Goal: Task Accomplishment & Management: Complete application form

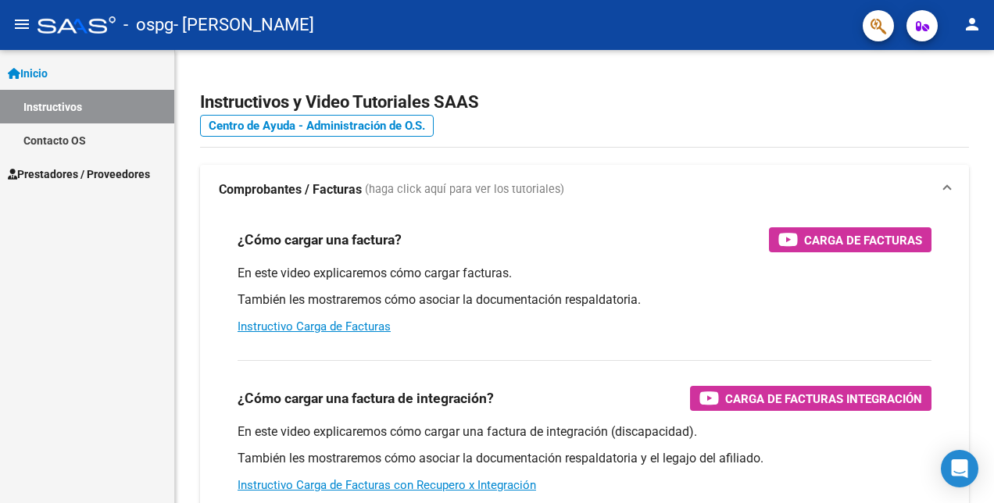
click at [959, 28] on button "person" at bounding box center [971, 24] width 31 height 31
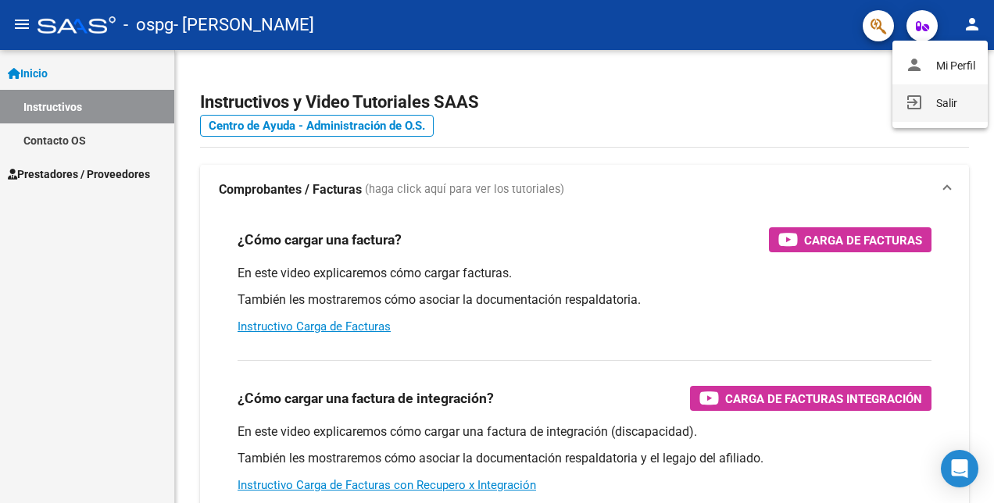
click at [922, 109] on button "exit_to_app Salir" at bounding box center [939, 103] width 95 height 38
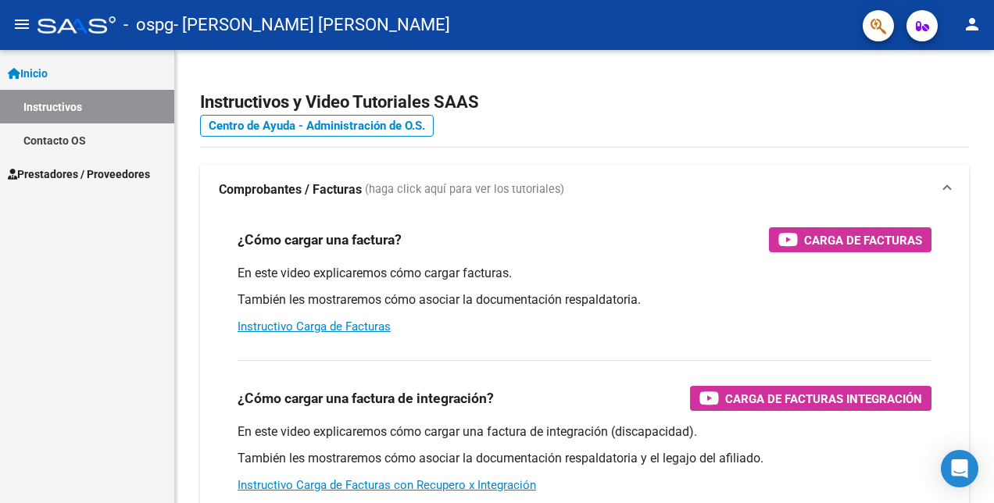
drag, startPoint x: 123, startPoint y: 163, endPoint x: 123, endPoint y: 176, distance: 13.3
click at [123, 163] on link "Prestadores / Proveedores" at bounding box center [87, 174] width 174 height 34
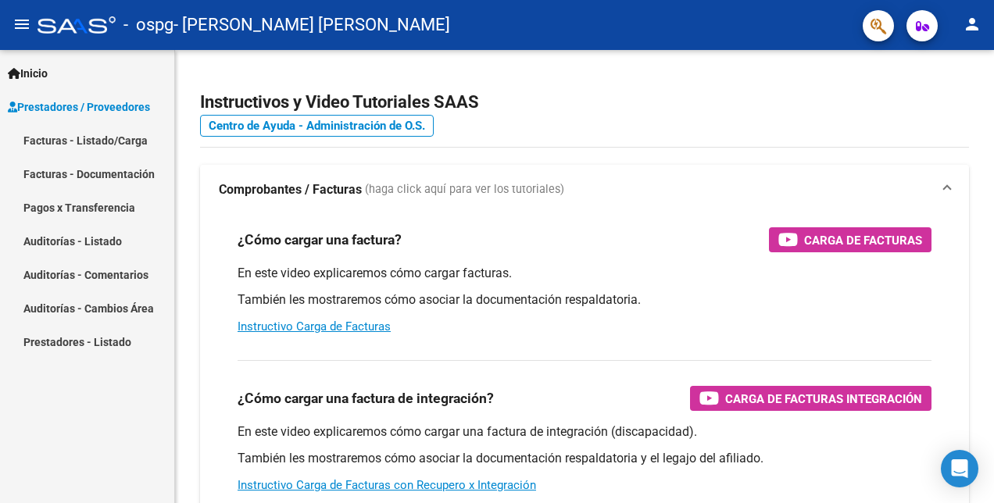
click at [119, 205] on mat-nav-list "Facturas - Listado/Carga Facturas - Documentación Pagos x Transferencia Auditor…" at bounding box center [87, 240] width 174 height 235
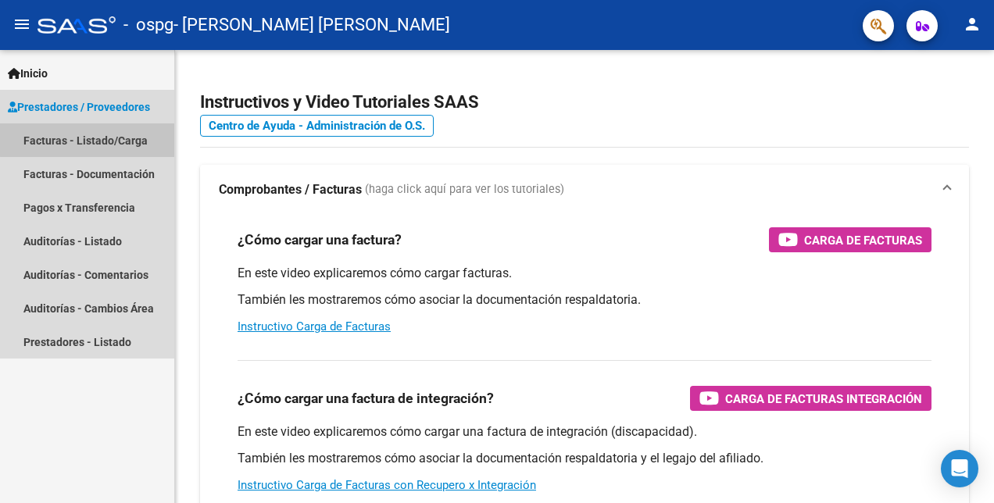
click at [103, 139] on link "Facturas - Listado/Carga" at bounding box center [87, 140] width 174 height 34
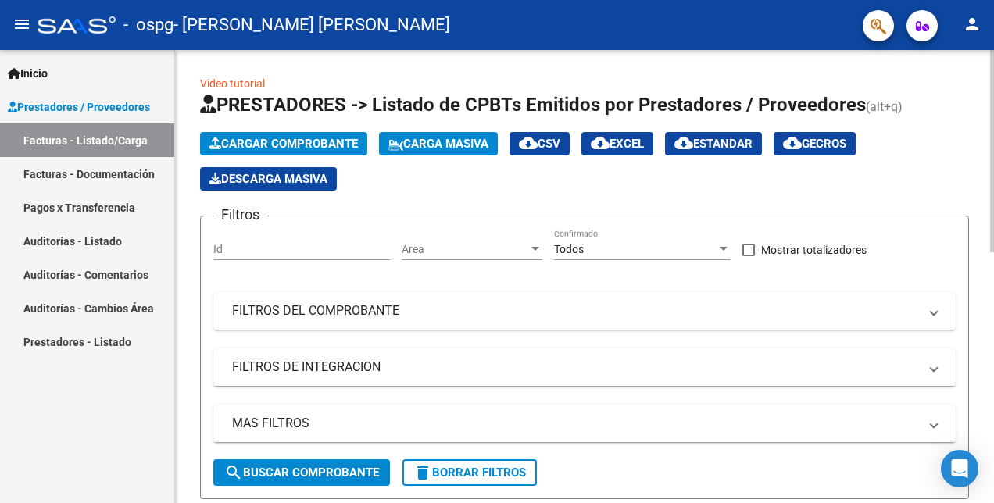
click at [291, 140] on span "Cargar Comprobante" at bounding box center [283, 144] width 148 height 14
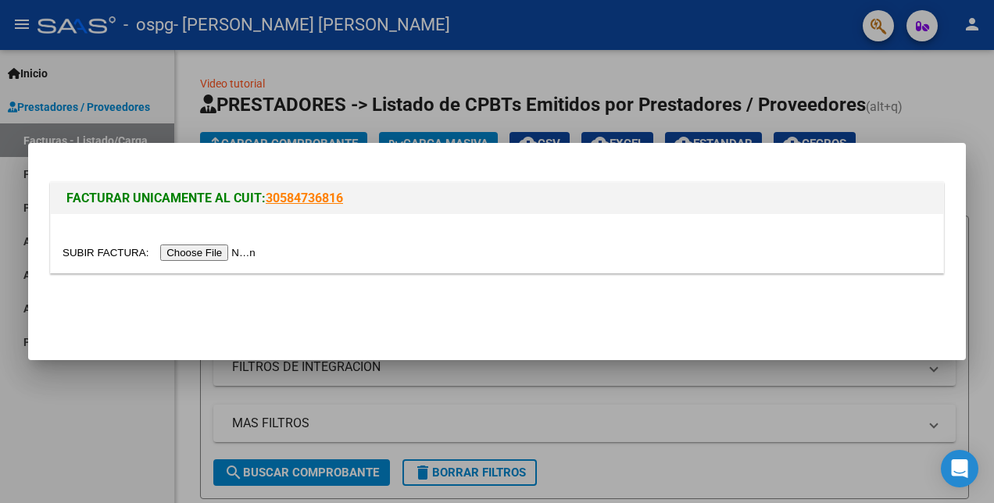
click at [191, 259] on input "file" at bounding box center [162, 253] width 198 height 16
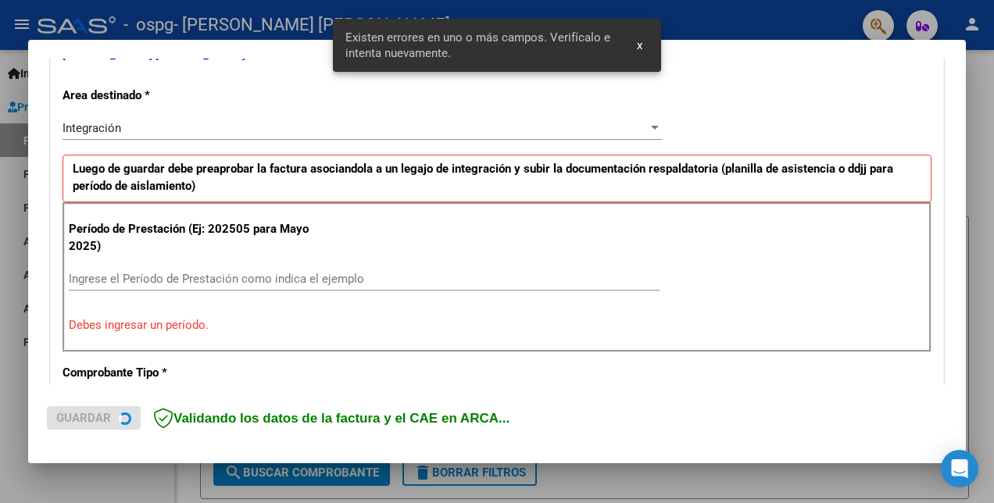
scroll to position [348, 0]
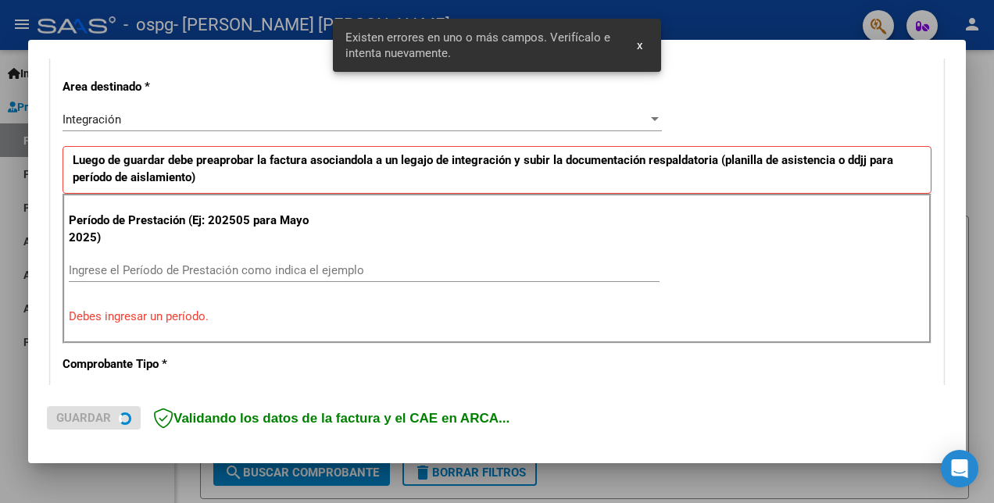
click at [298, 252] on div "Período de Prestación (Ej: 202505 para Mayo 2025) Ingrese el Período de Prestac…" at bounding box center [497, 269] width 869 height 150
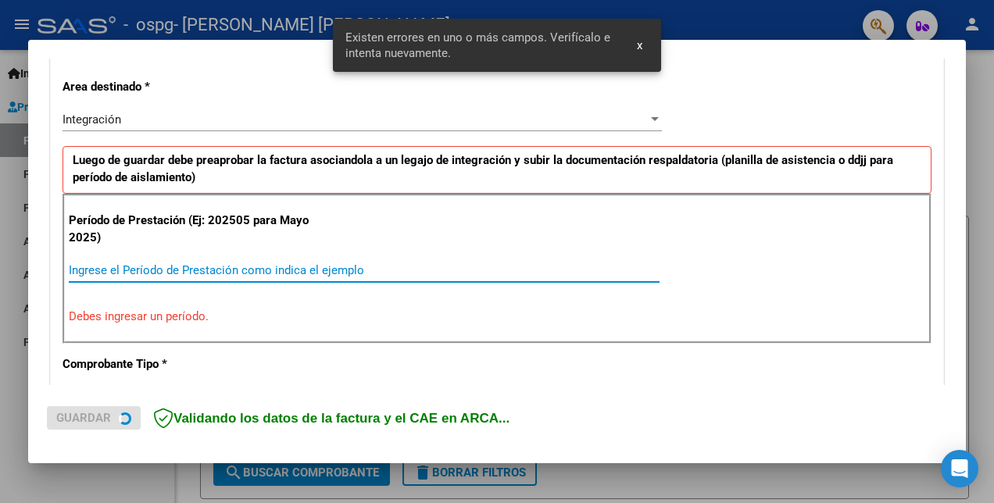
click at [298, 270] on input "Ingrese el Período de Prestación como indica el ejemplo" at bounding box center [364, 270] width 591 height 14
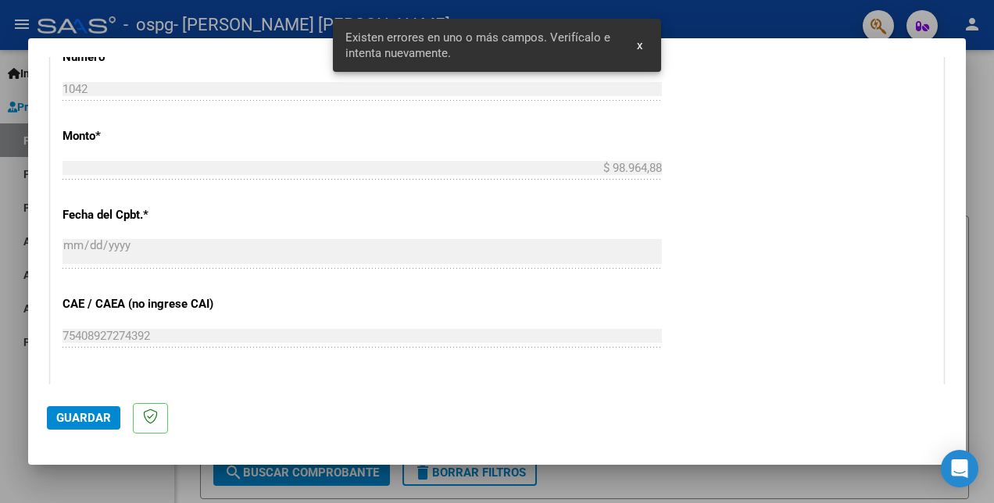
scroll to position [895, 0]
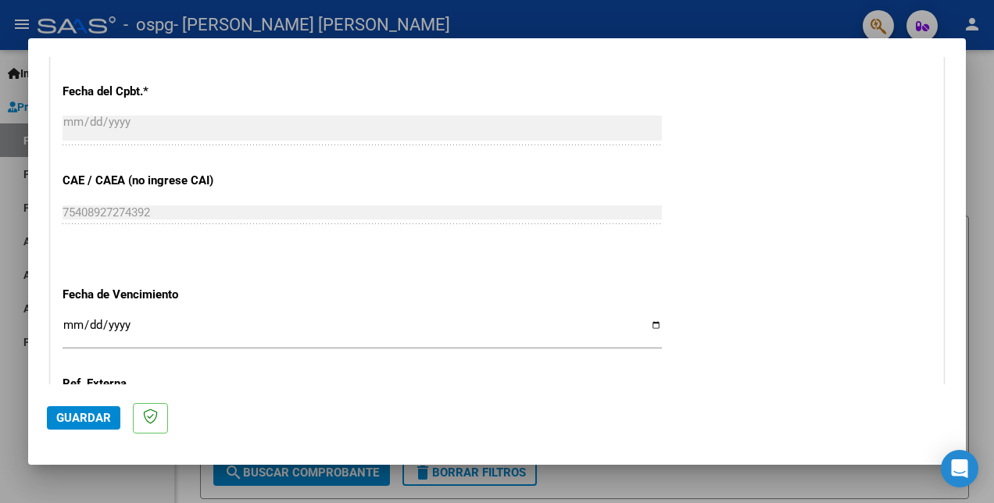
type input "202509"
click at [643, 325] on input "Ingresar la fecha" at bounding box center [362, 331] width 599 height 25
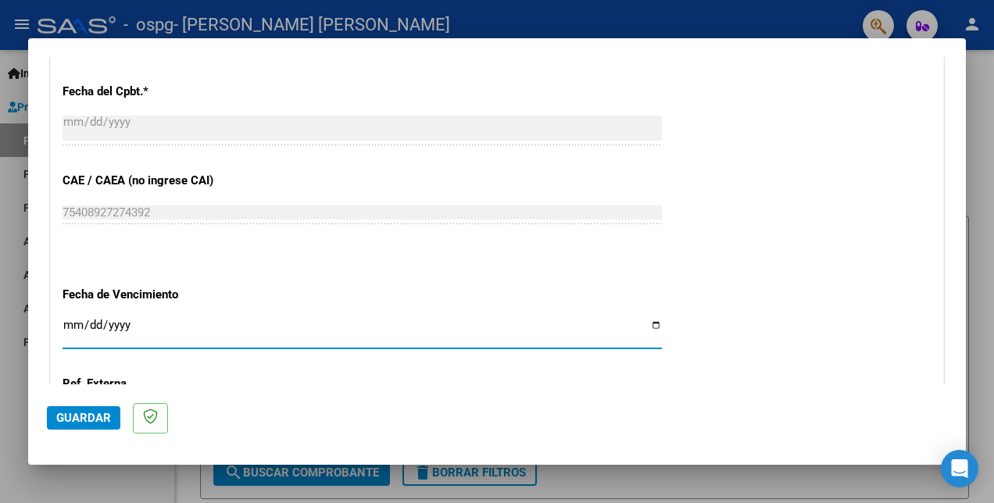
type input "2025-10-11"
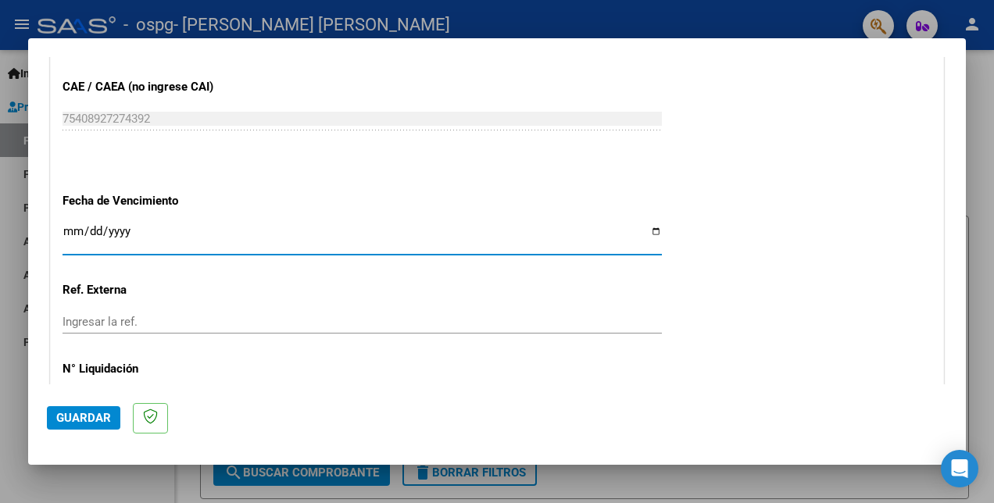
scroll to position [1091, 0]
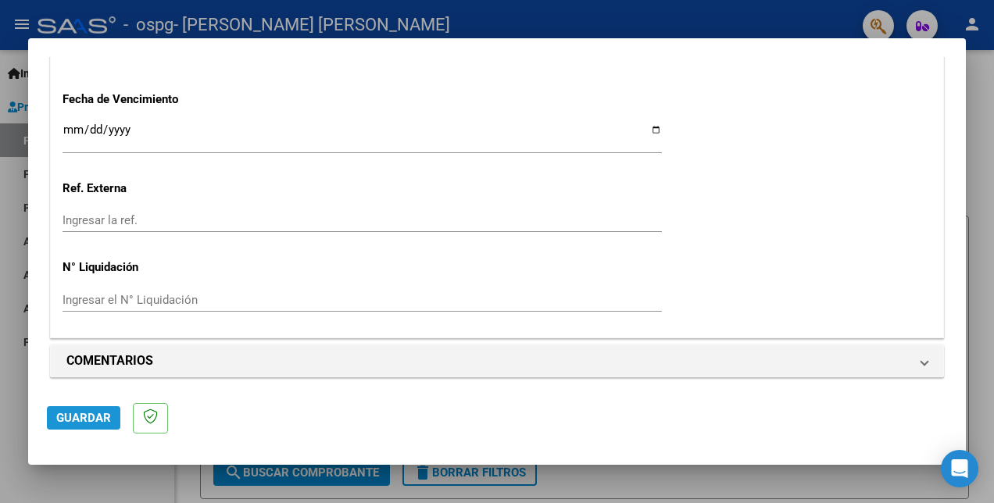
click at [85, 415] on span "Guardar" at bounding box center [83, 418] width 55 height 14
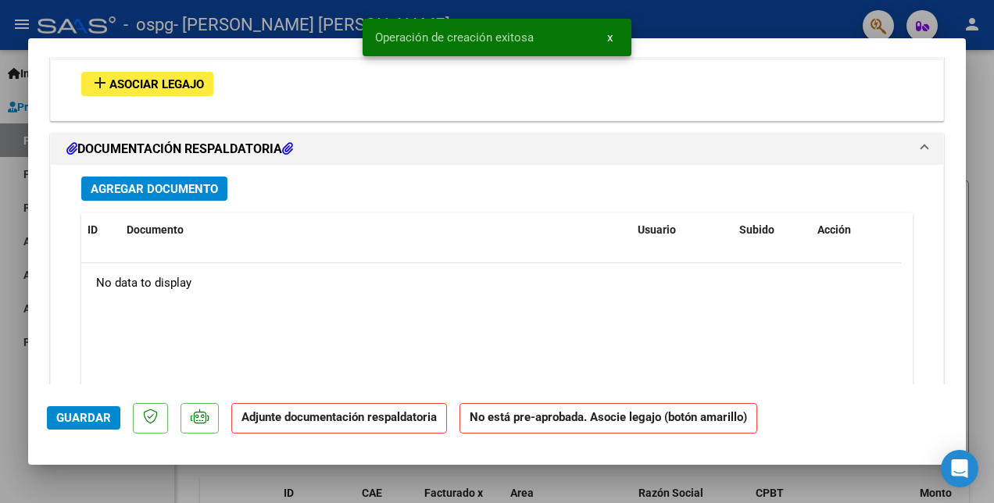
scroll to position [1386, 0]
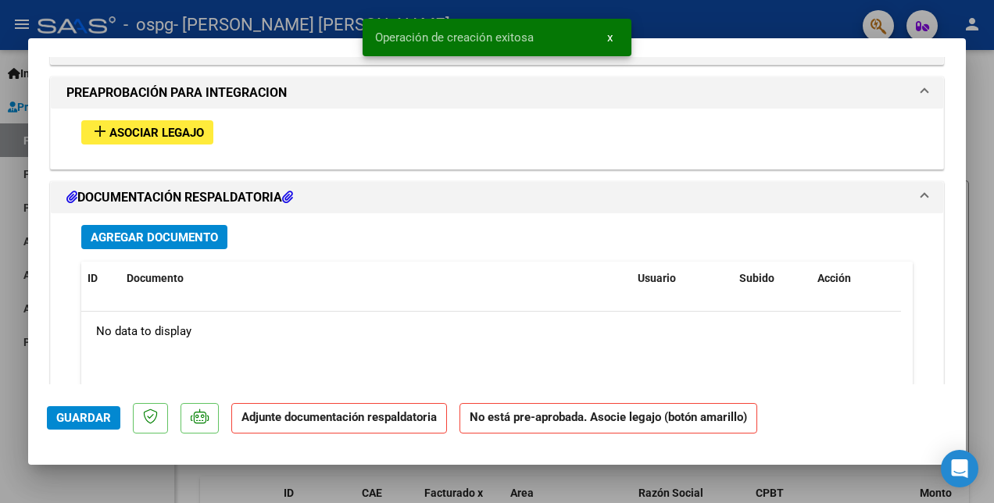
click at [148, 126] on span "Asociar Legajo" at bounding box center [156, 133] width 95 height 14
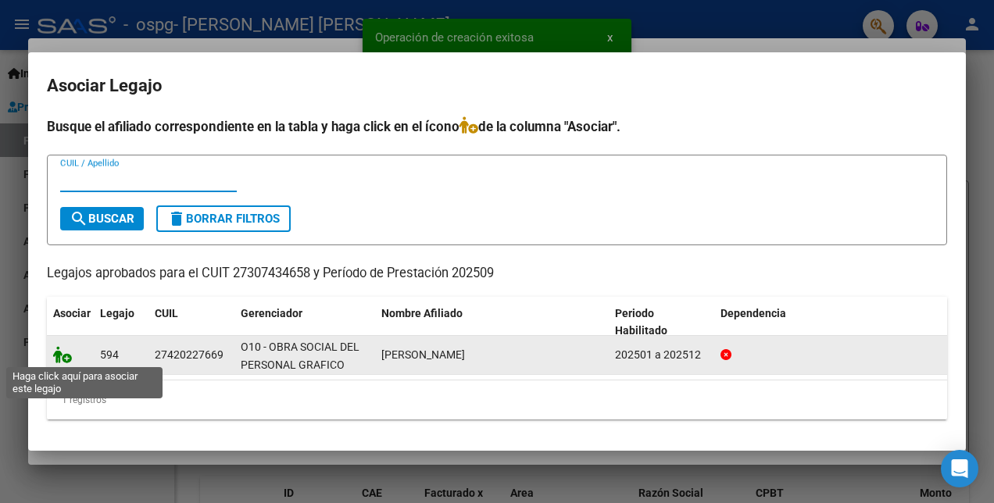
click at [66, 351] on icon at bounding box center [62, 354] width 19 height 17
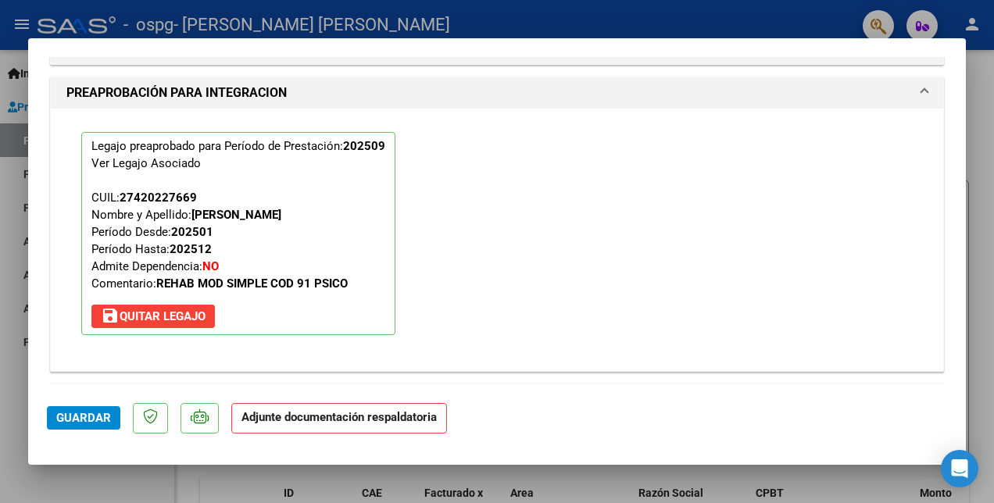
scroll to position [1739, 0]
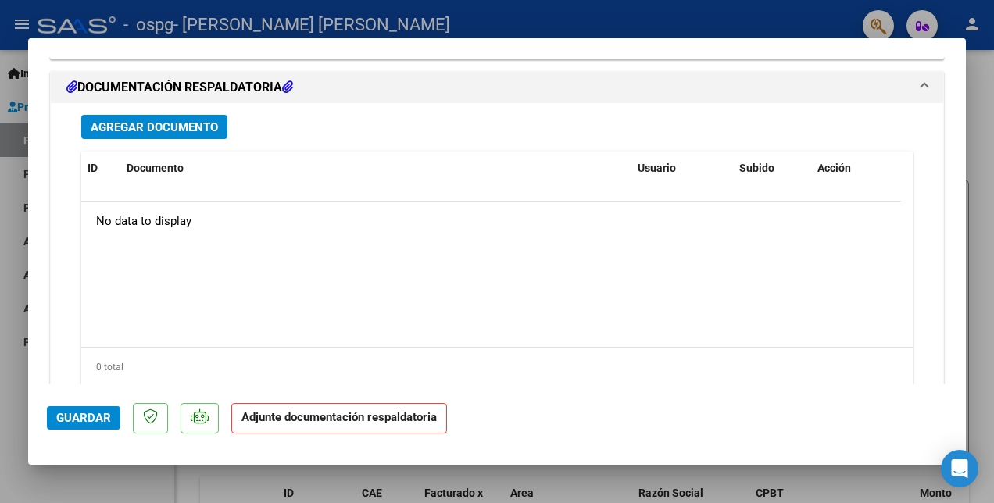
click at [167, 125] on span "Agregar Documento" at bounding box center [154, 127] width 127 height 14
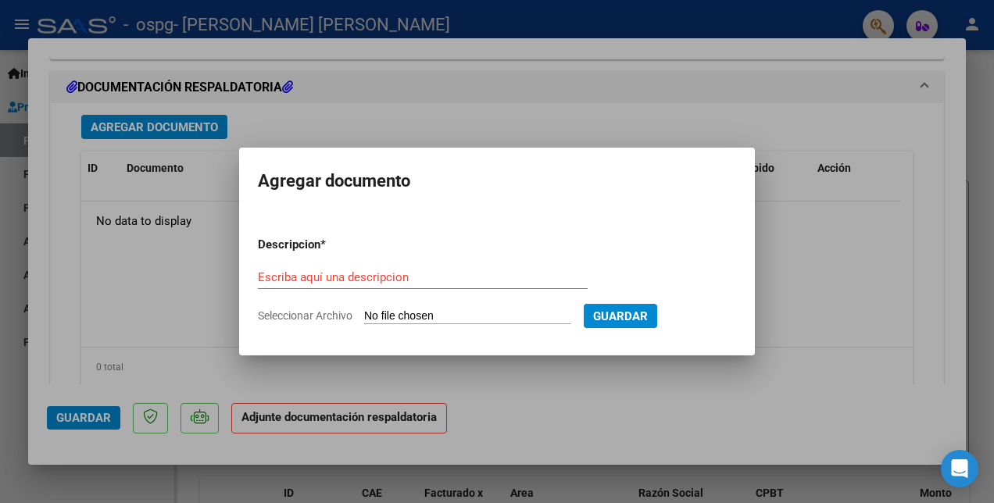
click at [398, 313] on input "Seleccionar Archivo" at bounding box center [467, 316] width 207 height 15
type input "C:\fakepath\Magalí Allegretti planilla septiembre 2025.pdf"
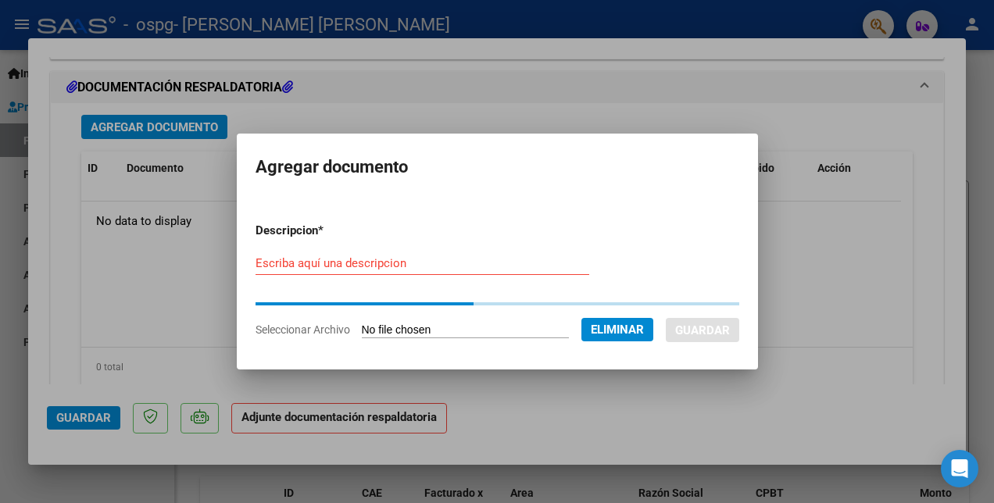
click at [374, 265] on input "Escriba aquí una descripcion" at bounding box center [422, 263] width 334 height 14
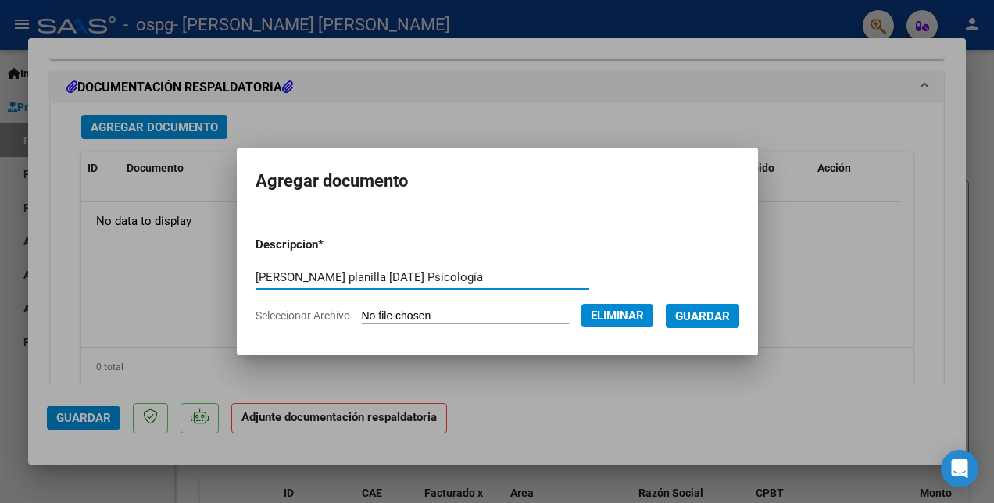
type input "Magalí Allegretti planilla septiembre 2025 Psicología"
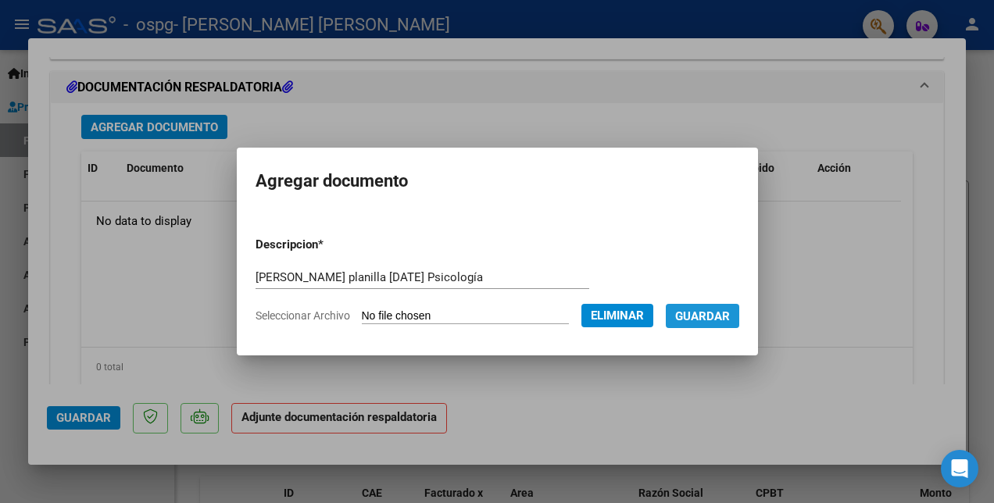
click at [722, 310] on span "Guardar" at bounding box center [702, 316] width 55 height 14
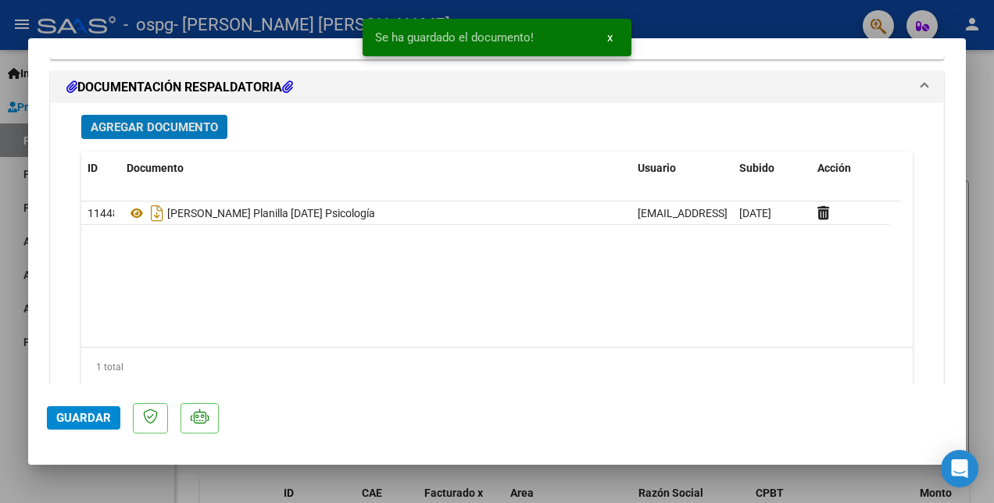
click at [64, 420] on span "Guardar" at bounding box center [83, 418] width 55 height 14
click at [116, 486] on div at bounding box center [497, 251] width 994 height 503
type input "$ 0,00"
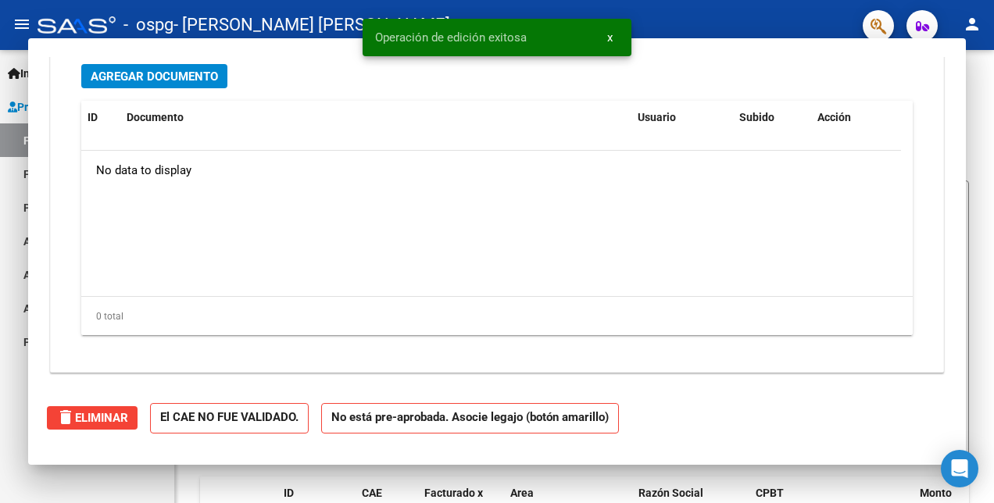
scroll to position [0, 0]
